Goal: Task Accomplishment & Management: Use online tool/utility

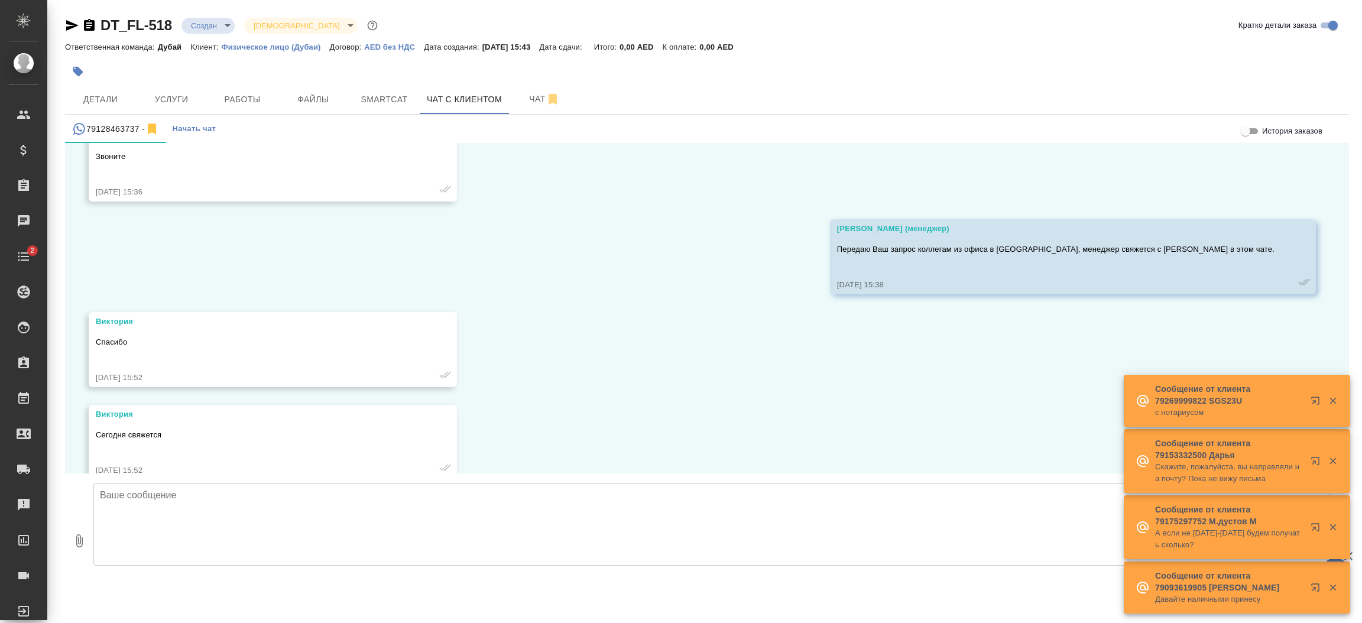
scroll to position [289, 0]
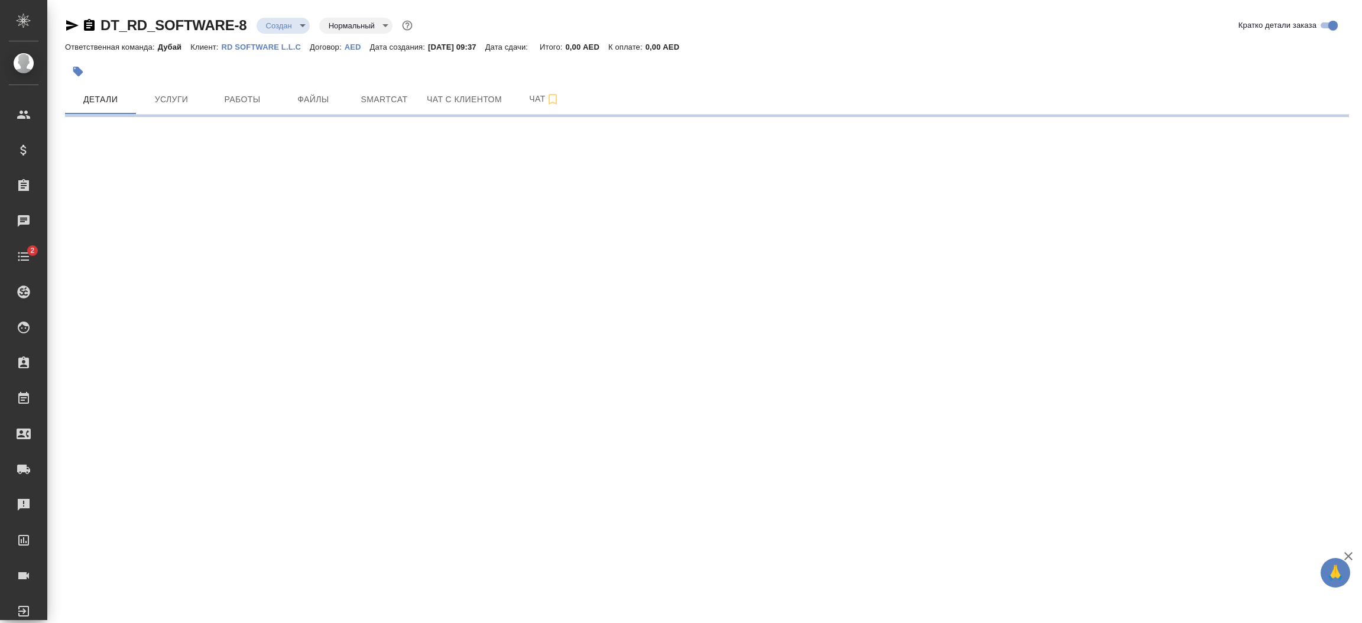
select select "RU"
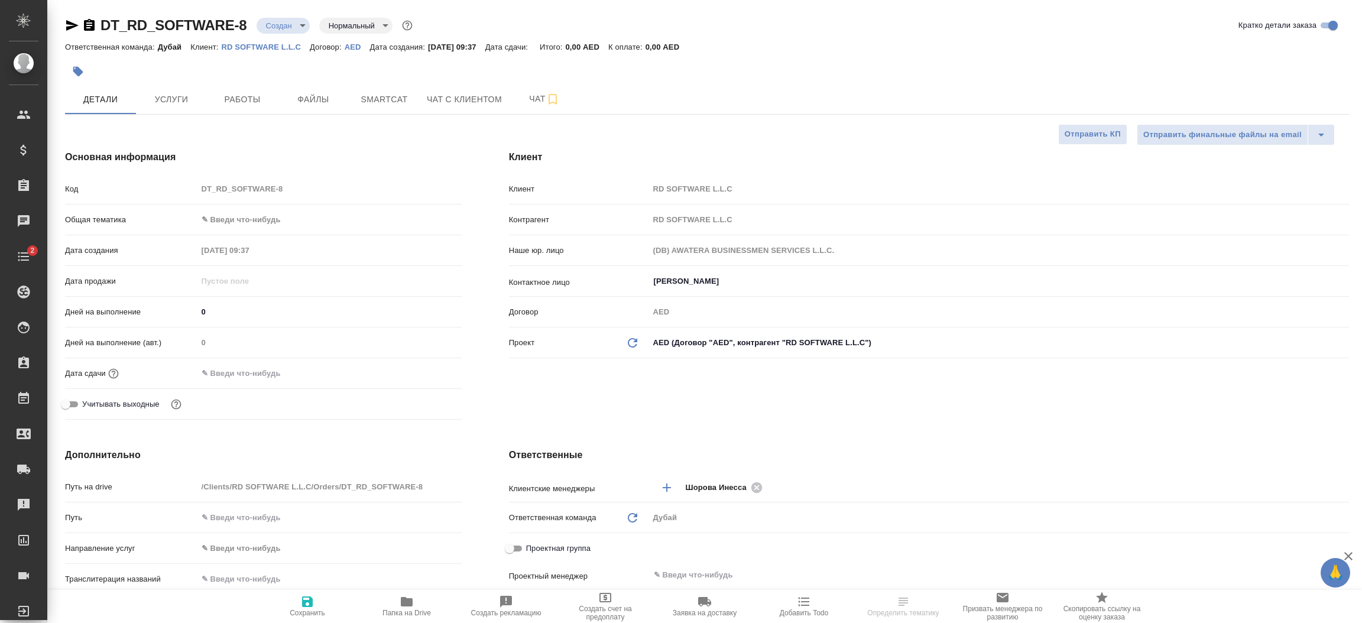
type textarea "x"
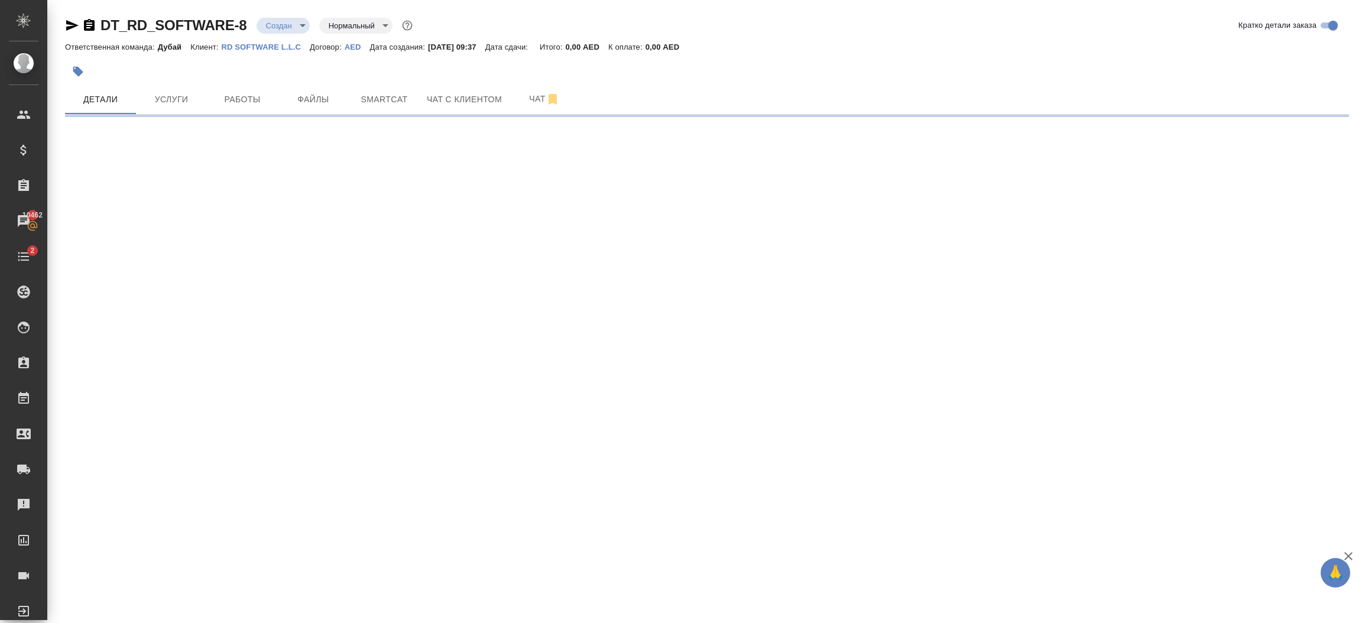
select select "RU"
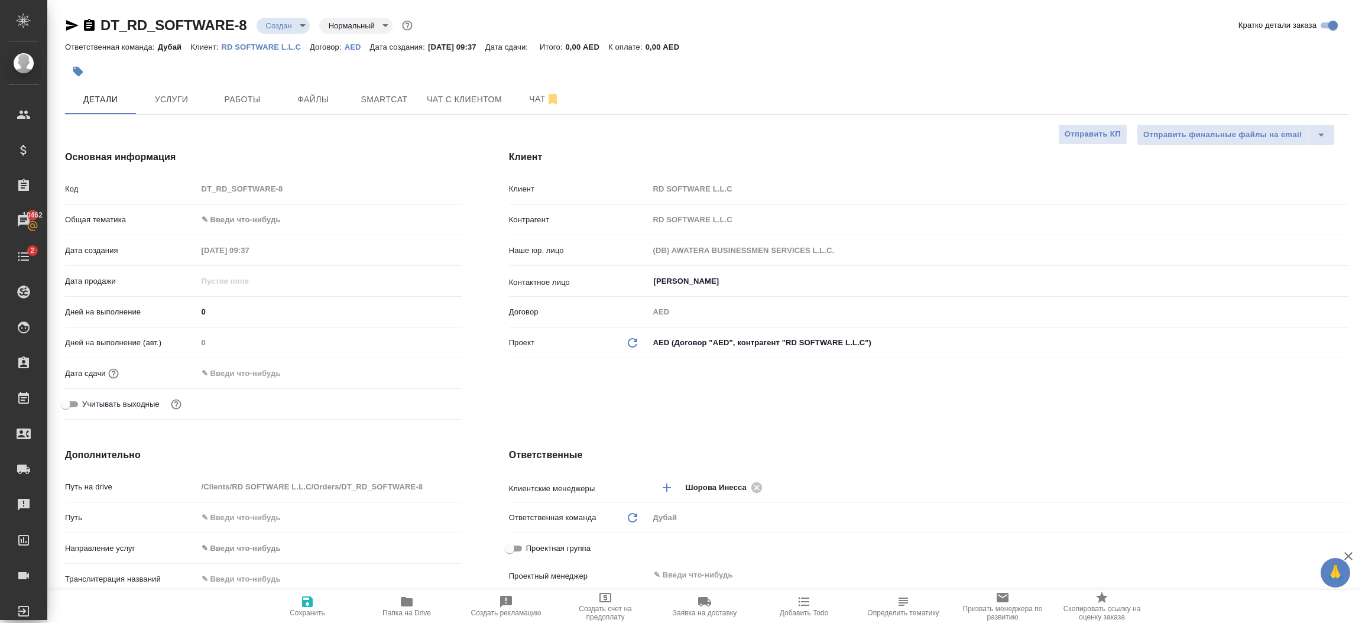
type textarea "x"
